Goal: Information Seeking & Learning: Learn about a topic

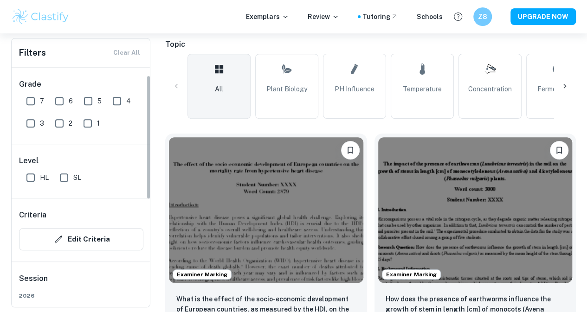
scroll to position [15, 0]
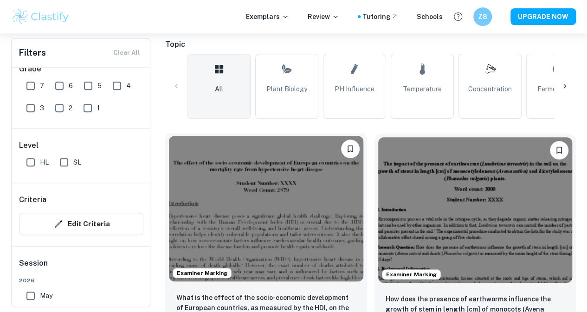
click at [221, 193] on img at bounding box center [266, 209] width 195 height 146
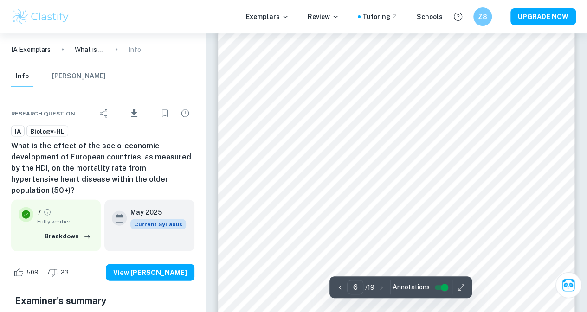
scroll to position [2673, 0]
type input "8"
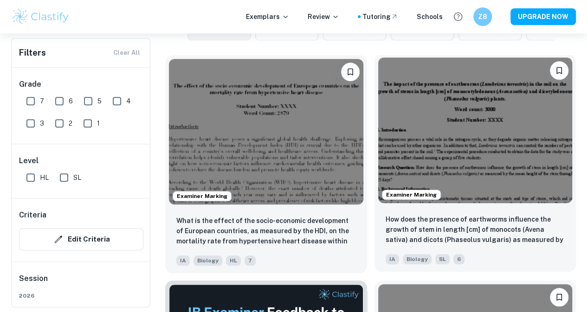
scroll to position [286, 0]
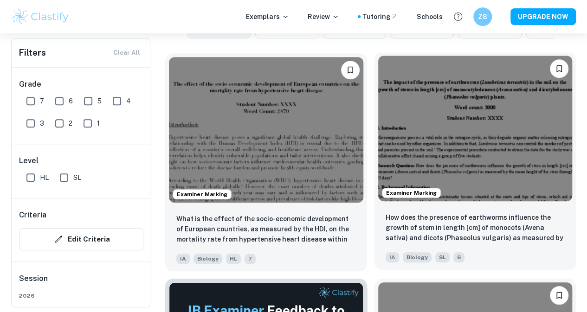
click at [378, 90] on img at bounding box center [475, 129] width 195 height 146
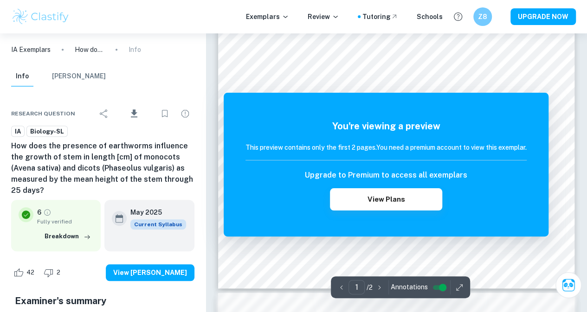
scroll to position [251, 0]
click at [395, 236] on div "You're viewing a preview This preview contains only the first 2 pages. You need…" at bounding box center [386, 165] width 325 height 144
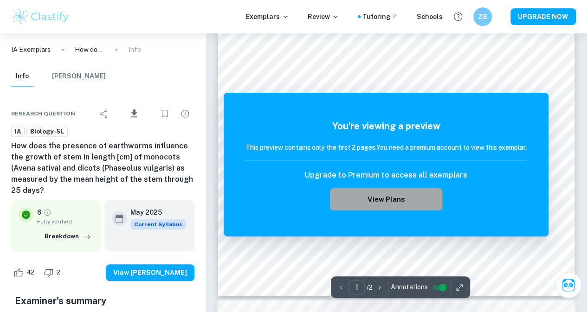
click at [396, 193] on button "View Plans" at bounding box center [386, 199] width 112 height 22
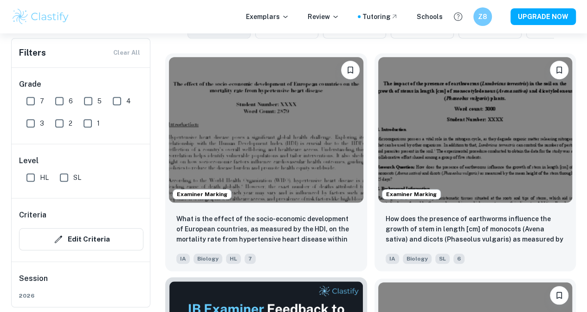
scroll to position [423, 0]
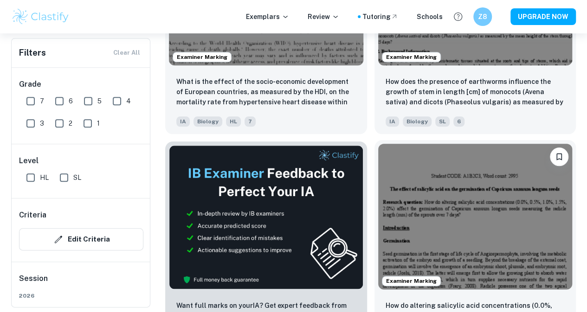
click at [378, 148] on img at bounding box center [475, 217] width 195 height 146
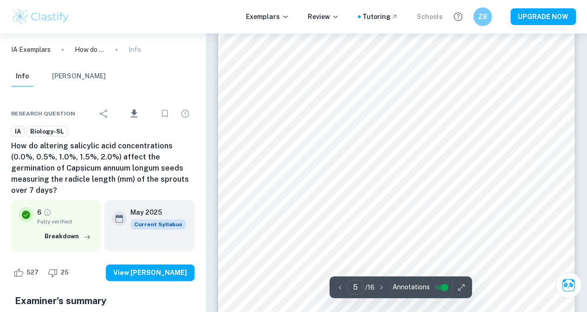
scroll to position [2181, 0]
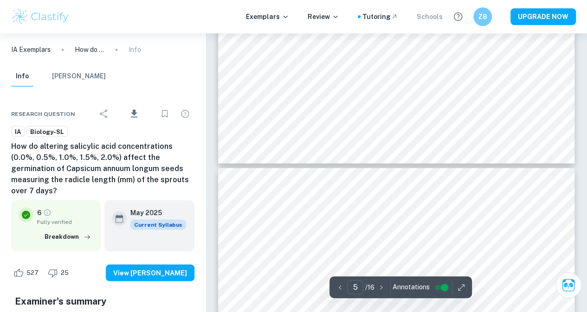
type input "6"
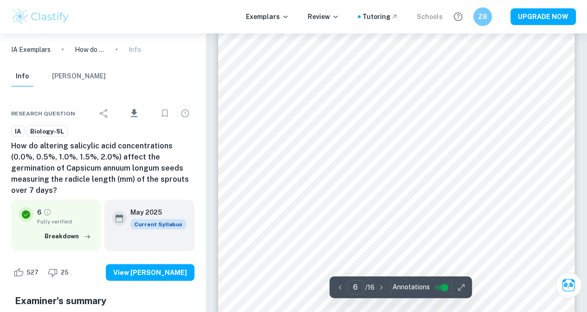
scroll to position [2746, 0]
